Goal: Find specific page/section: Find specific page/section

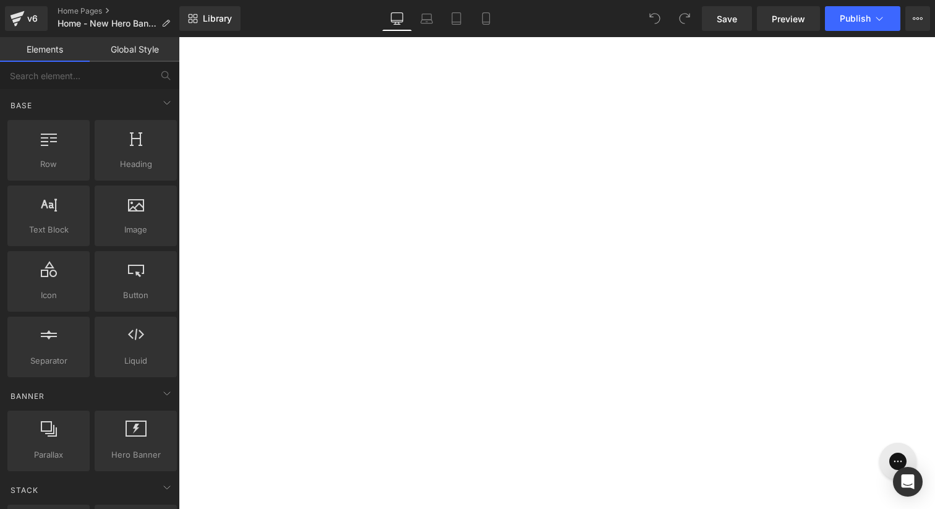
click at [134, 23] on span "Home - New Hero Banner" at bounding box center [106, 24] width 99 height 10
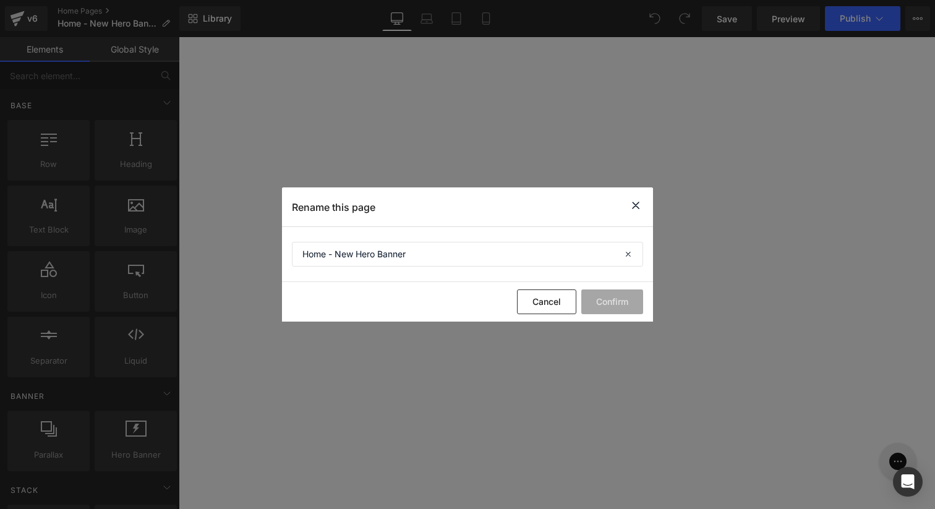
click at [637, 203] on icon at bounding box center [635, 205] width 15 height 15
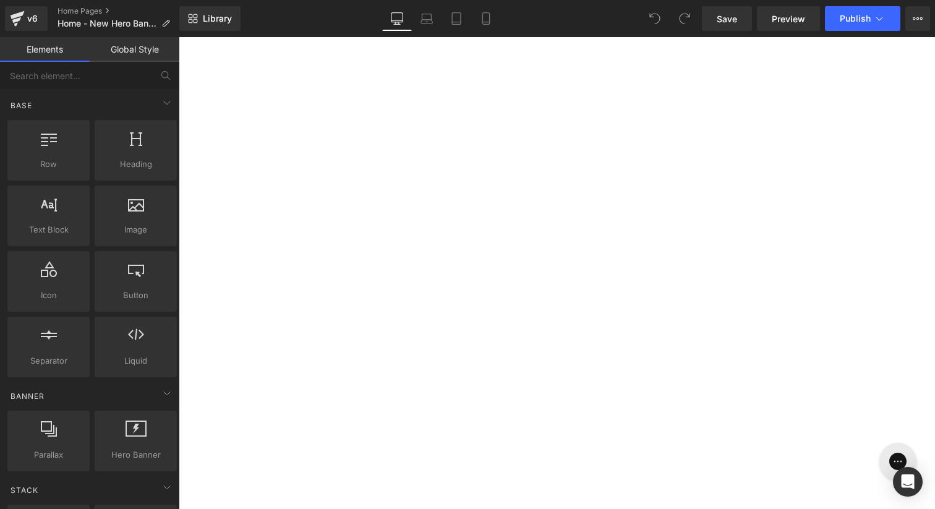
scroll to position [3680, 0]
click at [168, 23] on icon at bounding box center [165, 23] width 9 height 9
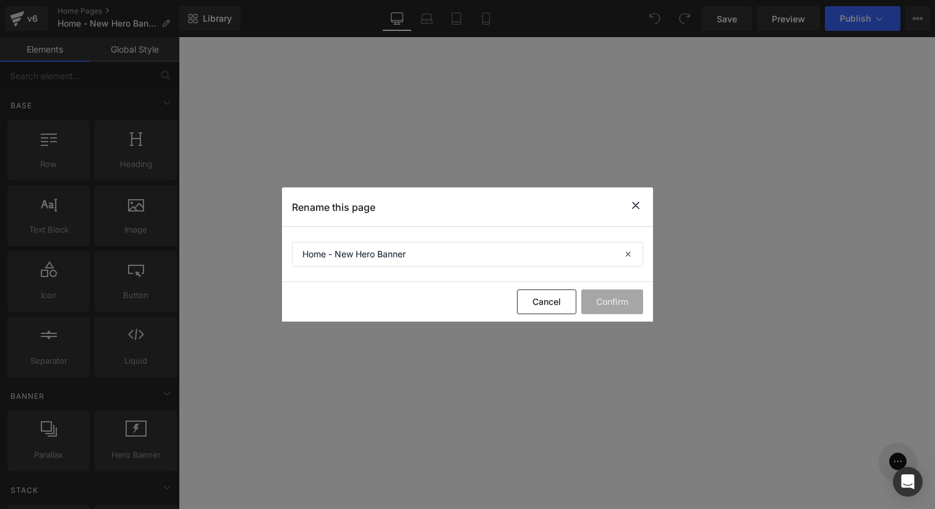
click at [637, 206] on icon at bounding box center [635, 205] width 15 height 15
